Goal: Check status

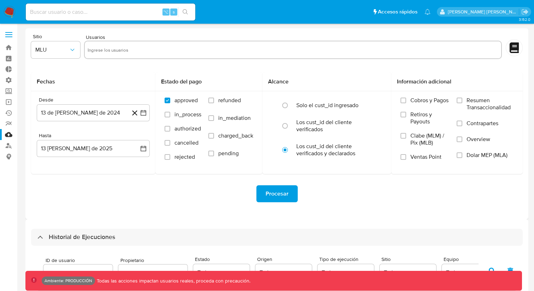
select select "10"
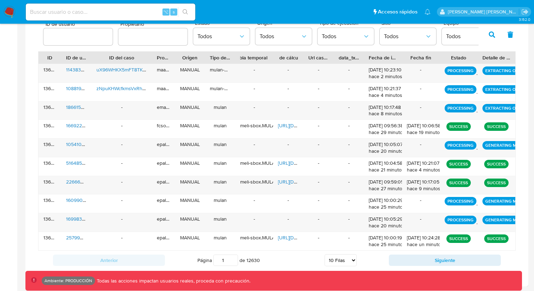
click at [489, 37] on icon "button" at bounding box center [492, 34] width 6 height 6
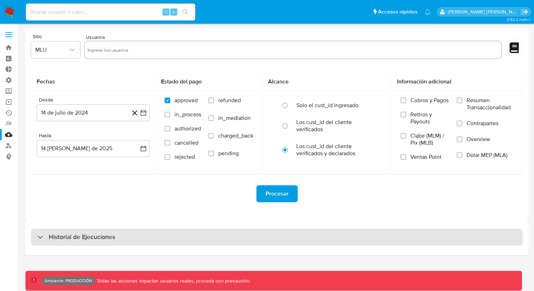
click at [61, 230] on div "Historial de Ejecuciones" at bounding box center [276, 236] width 491 height 17
select select "10"
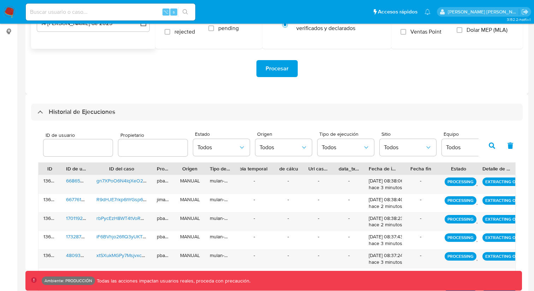
scroll to position [127, 0]
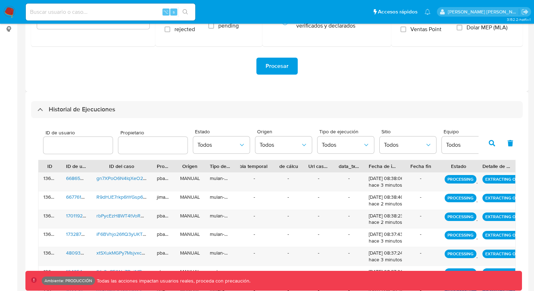
click at [70, 145] on input "number" at bounding box center [77, 145] width 69 height 9
type input "610026572"
click at [489, 143] on icon "button" at bounding box center [492, 143] width 6 height 6
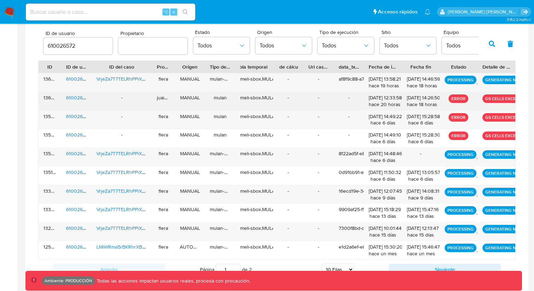
scroll to position [236, 0]
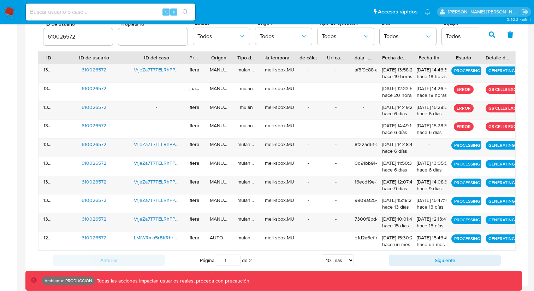
drag, startPoint x: 89, startPoint y: 56, endPoint x: 129, endPoint y: 57, distance: 39.6
click at [129, 57] on div at bounding box center [129, 58] width 13 height 12
click at [501, 70] on p "GENERATING NARRATIVE" at bounding box center [513, 70] width 56 height 8
